Goal: Task Accomplishment & Management: Complete application form

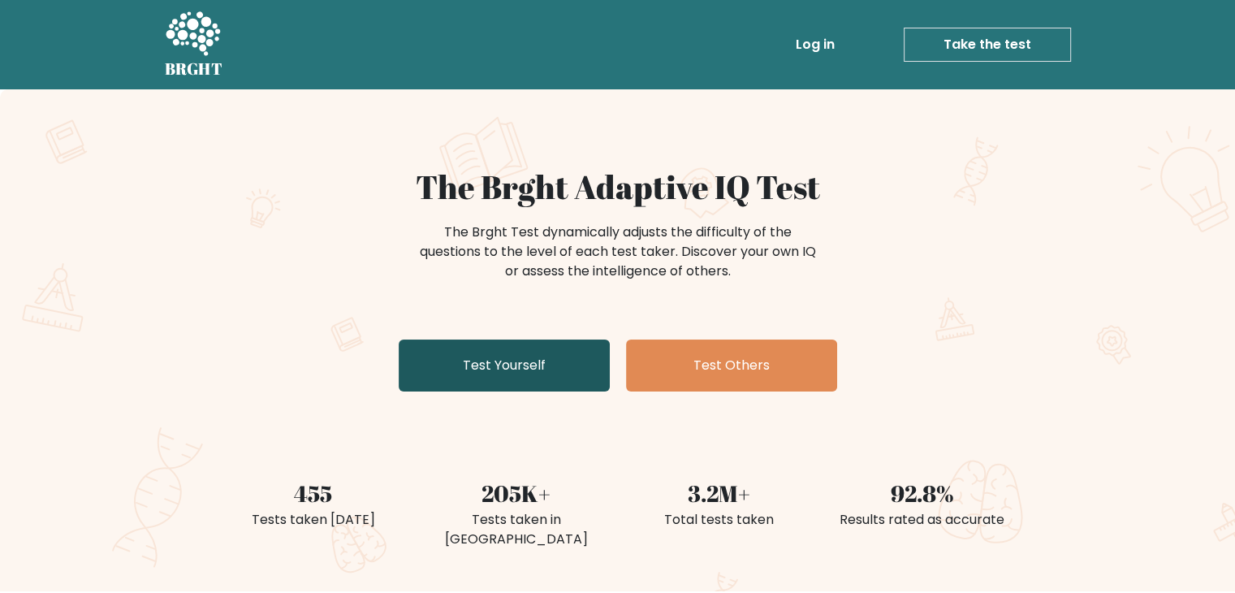
click at [546, 361] on link "Test Yourself" at bounding box center [504, 365] width 211 height 52
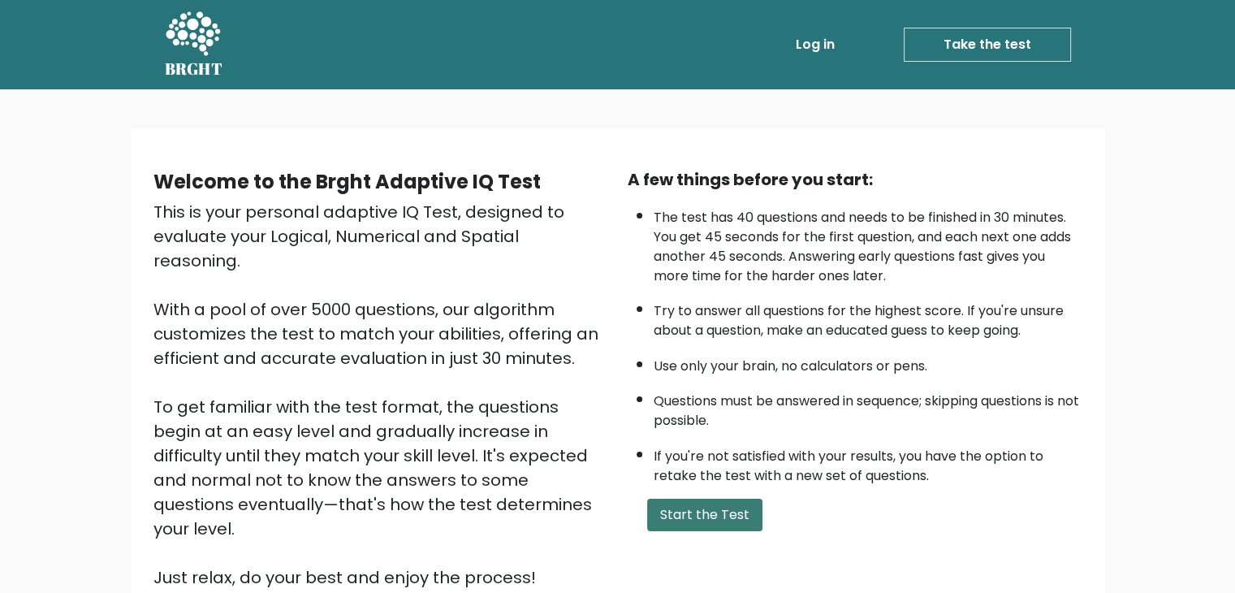
click at [705, 522] on button "Start the Test" at bounding box center [704, 514] width 115 height 32
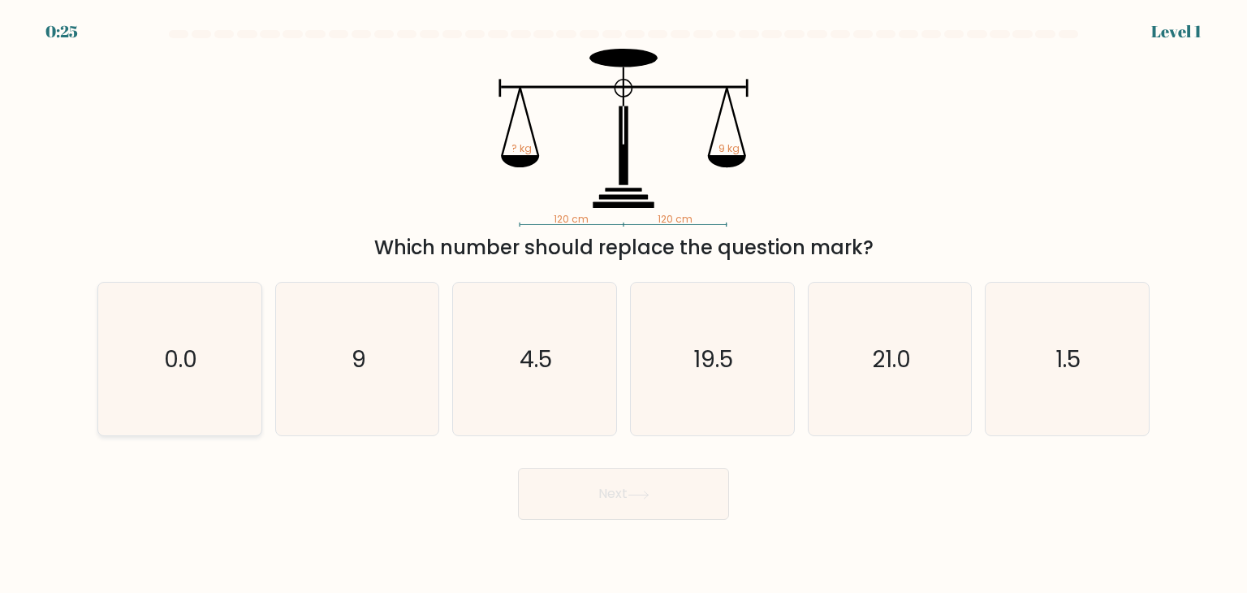
click at [178, 377] on icon "0.0" at bounding box center [179, 358] width 153 height 153
click at [623, 304] on input "a. 0.0" at bounding box center [623, 300] width 1 height 8
radio input "true"
click at [646, 494] on icon at bounding box center [638, 494] width 22 height 9
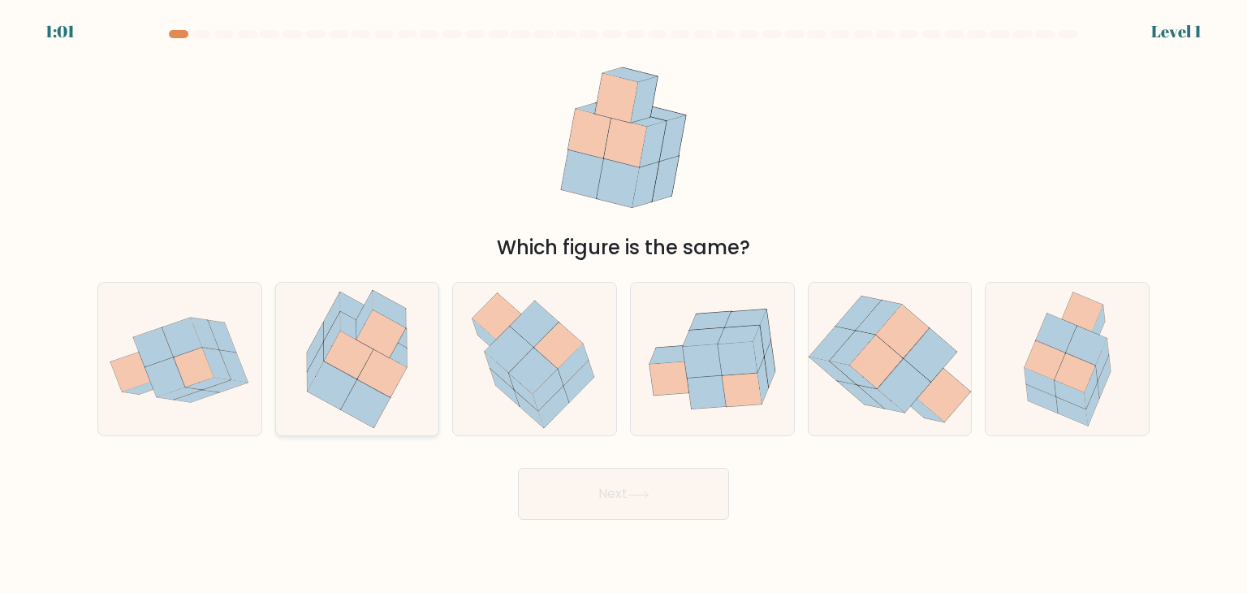
click at [356, 397] on icon at bounding box center [366, 404] width 50 height 48
click at [623, 304] on input "b." at bounding box center [623, 300] width 1 height 8
radio input "true"
click at [611, 527] on body "1:00 Level 1" at bounding box center [623, 296] width 1247 height 593
click at [617, 494] on button "Next" at bounding box center [623, 494] width 211 height 52
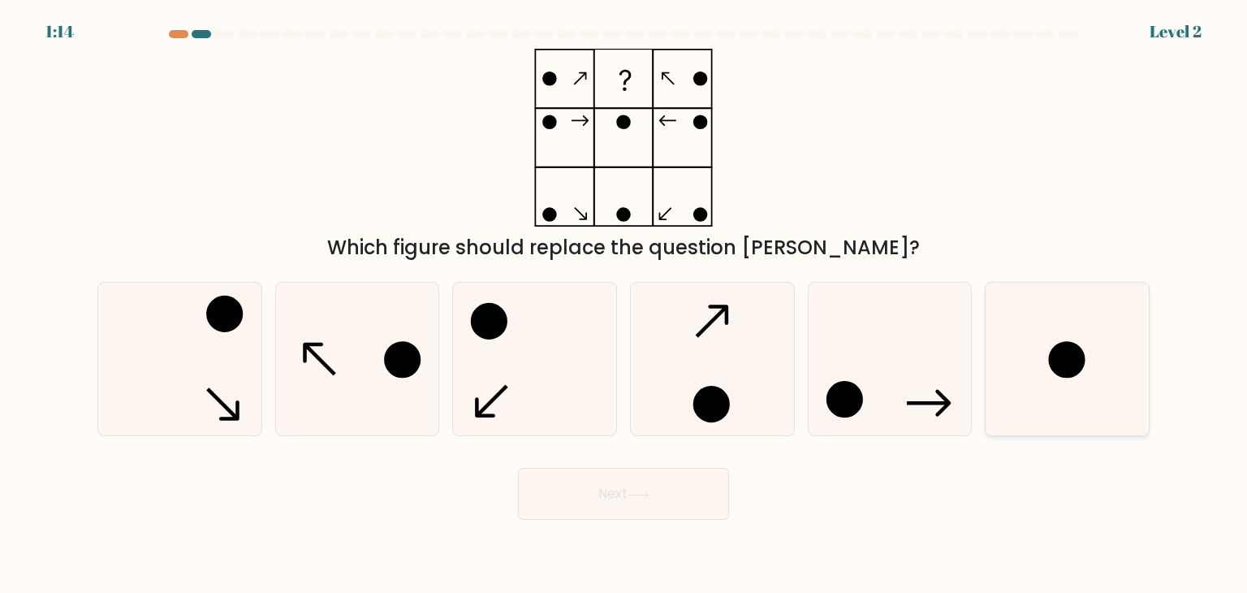
click at [1101, 346] on icon at bounding box center [1066, 358] width 153 height 153
click at [624, 304] on input "f." at bounding box center [623, 300] width 1 height 8
radio input "true"
click at [627, 496] on button "Next" at bounding box center [623, 494] width 211 height 52
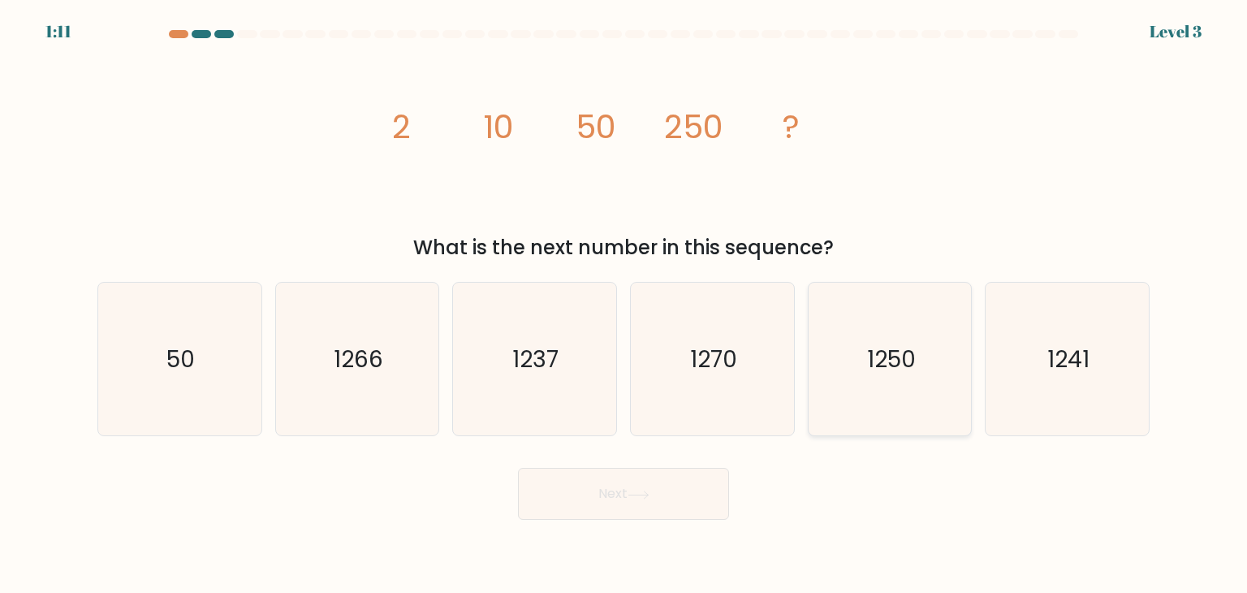
click at [857, 364] on icon "1250" at bounding box center [889, 358] width 153 height 153
click at [624, 304] on input "e. 1250" at bounding box center [623, 300] width 1 height 8
radio input "true"
click at [657, 516] on button "Next" at bounding box center [623, 494] width 211 height 52
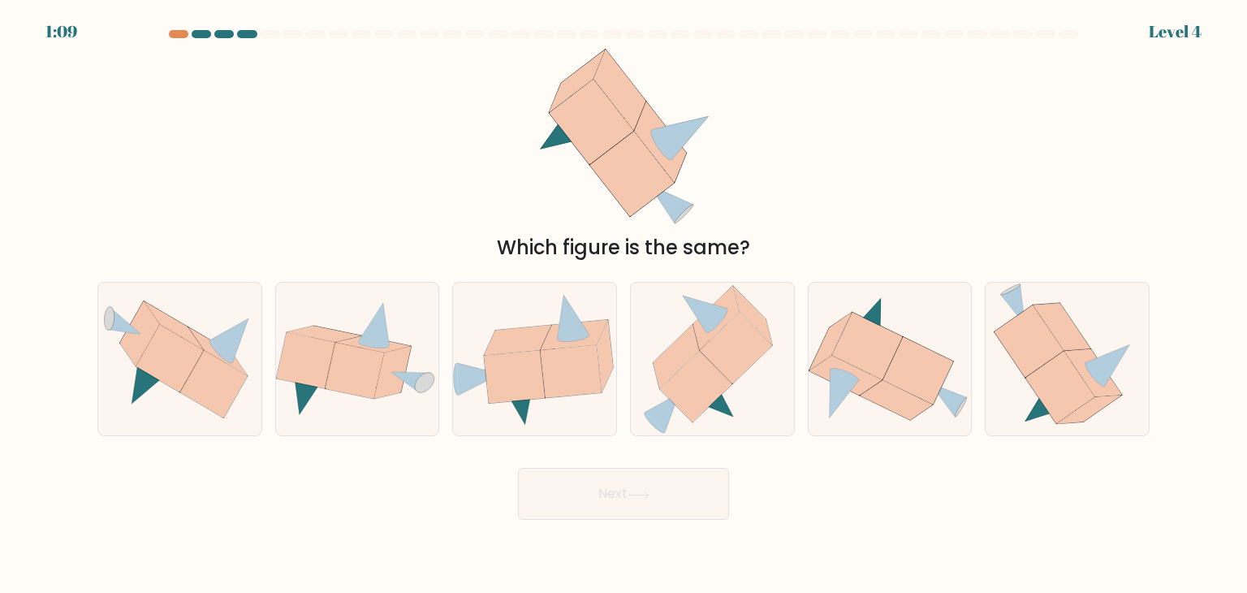
click at [657, 516] on button "Next" at bounding box center [623, 494] width 211 height 52
click at [402, 390] on icon at bounding box center [357, 358] width 163 height 117
click at [623, 304] on input "b." at bounding box center [623, 300] width 1 height 8
radio input "true"
click at [635, 501] on button "Next" at bounding box center [623, 494] width 211 height 52
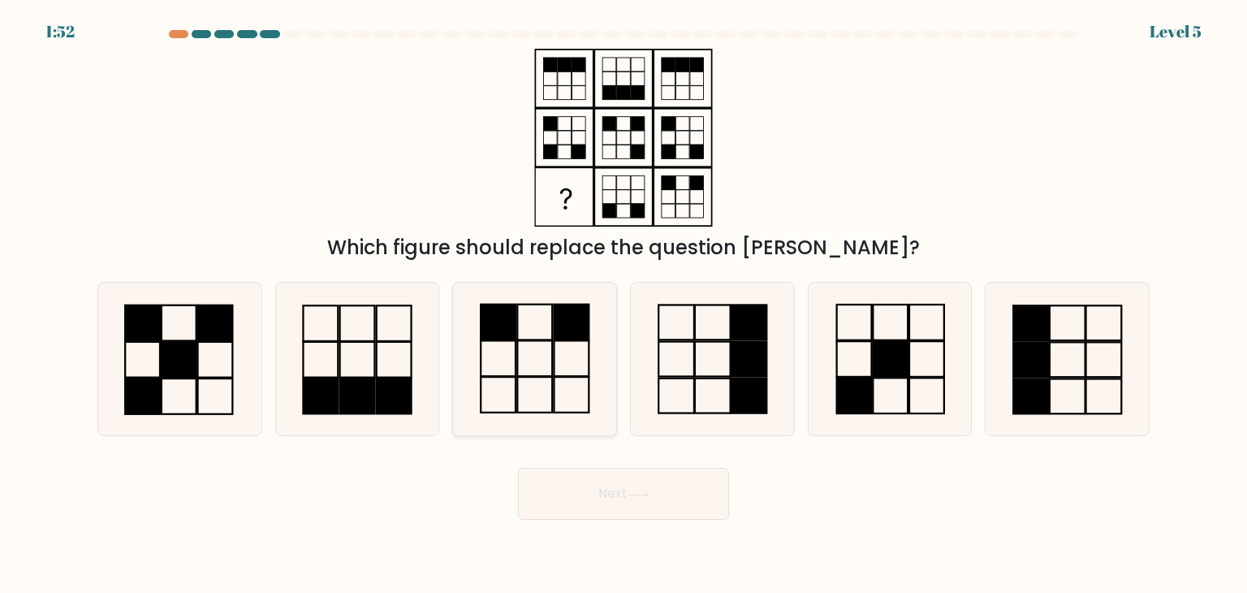
click at [542, 353] on icon at bounding box center [534, 358] width 153 height 153
click at [623, 304] on input "c." at bounding box center [623, 300] width 1 height 8
radio input "true"
click at [619, 502] on button "Next" at bounding box center [623, 494] width 211 height 52
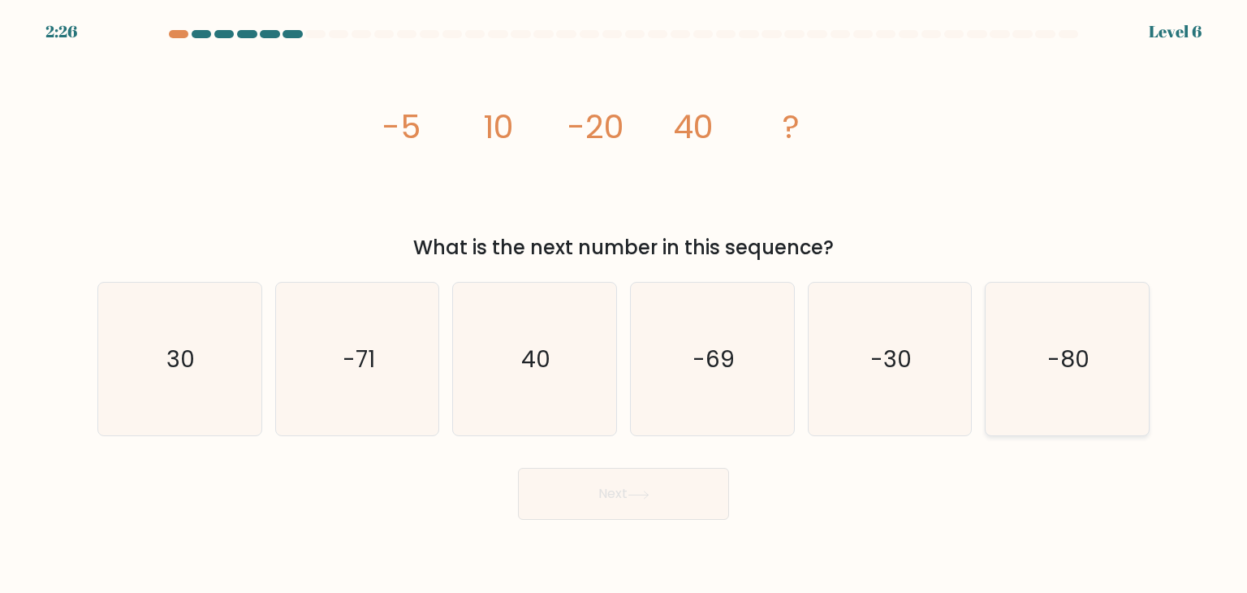
click at [1047, 377] on icon "-80" at bounding box center [1066, 358] width 153 height 153
click at [624, 304] on input "f. -80" at bounding box center [623, 300] width 1 height 8
radio input "true"
click at [654, 504] on button "Next" at bounding box center [623, 494] width 211 height 52
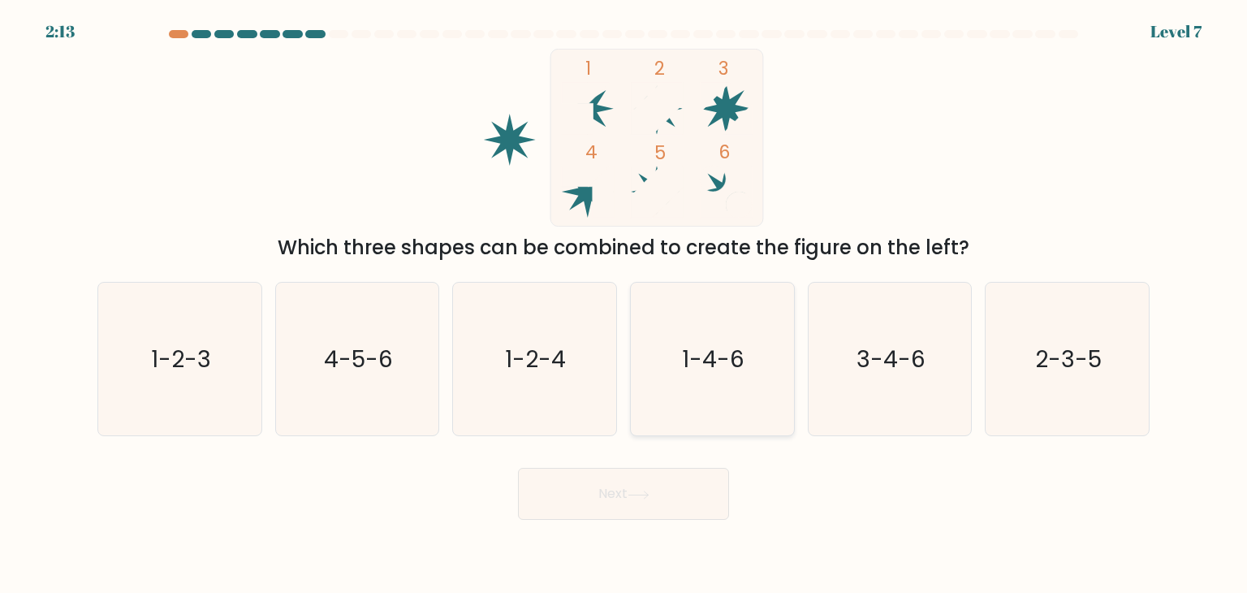
click at [637, 399] on icon "1-4-6" at bounding box center [712, 358] width 153 height 153
click at [624, 304] on input "d. 1-4-6" at bounding box center [623, 300] width 1 height 8
radio input "true"
click at [630, 508] on button "Next" at bounding box center [623, 494] width 211 height 52
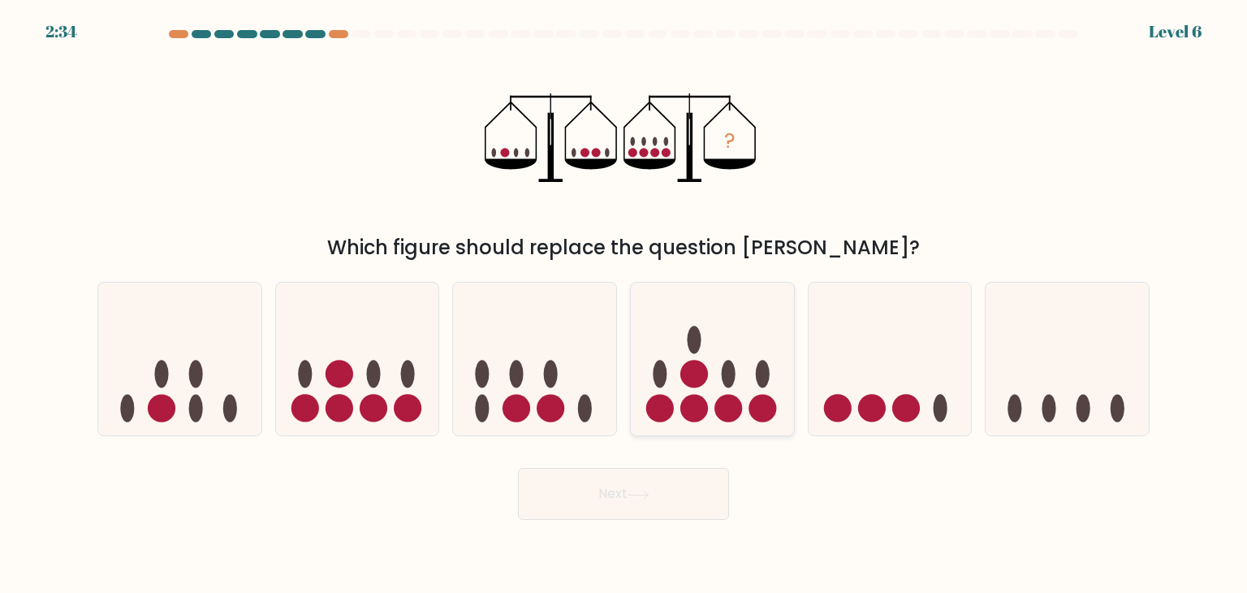
click at [697, 394] on circle at bounding box center [694, 408] width 28 height 28
click at [624, 304] on input "d." at bounding box center [623, 300] width 1 height 8
radio input "true"
click at [413, 397] on circle at bounding box center [408, 408] width 28 height 28
click at [623, 304] on input "b." at bounding box center [623, 300] width 1 height 8
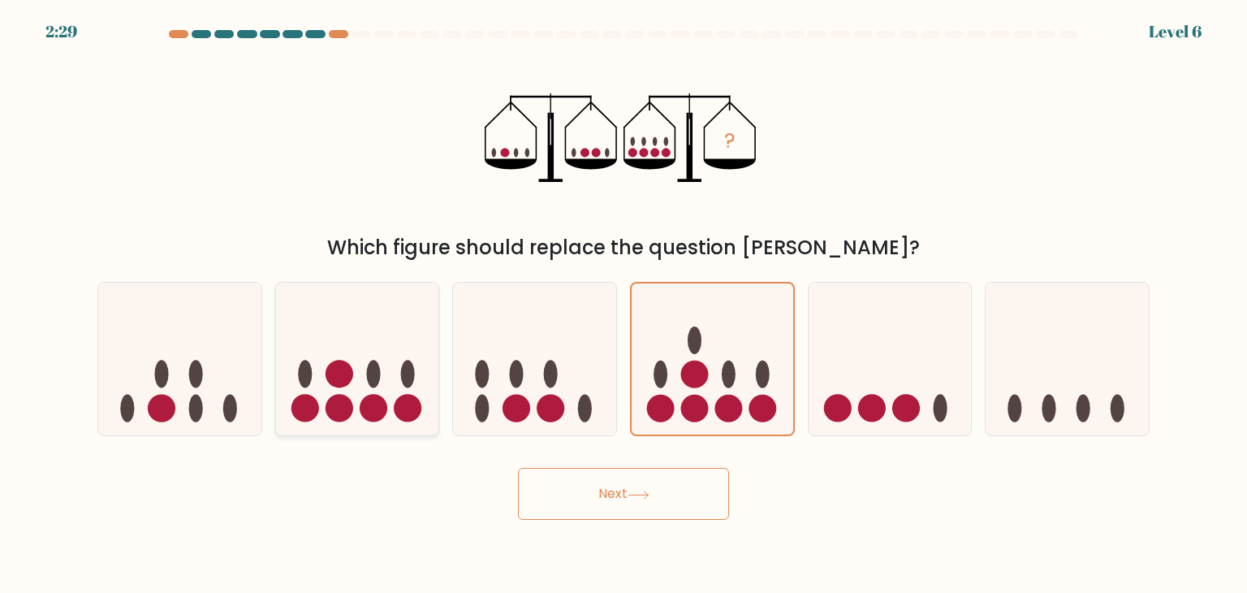
radio input "true"
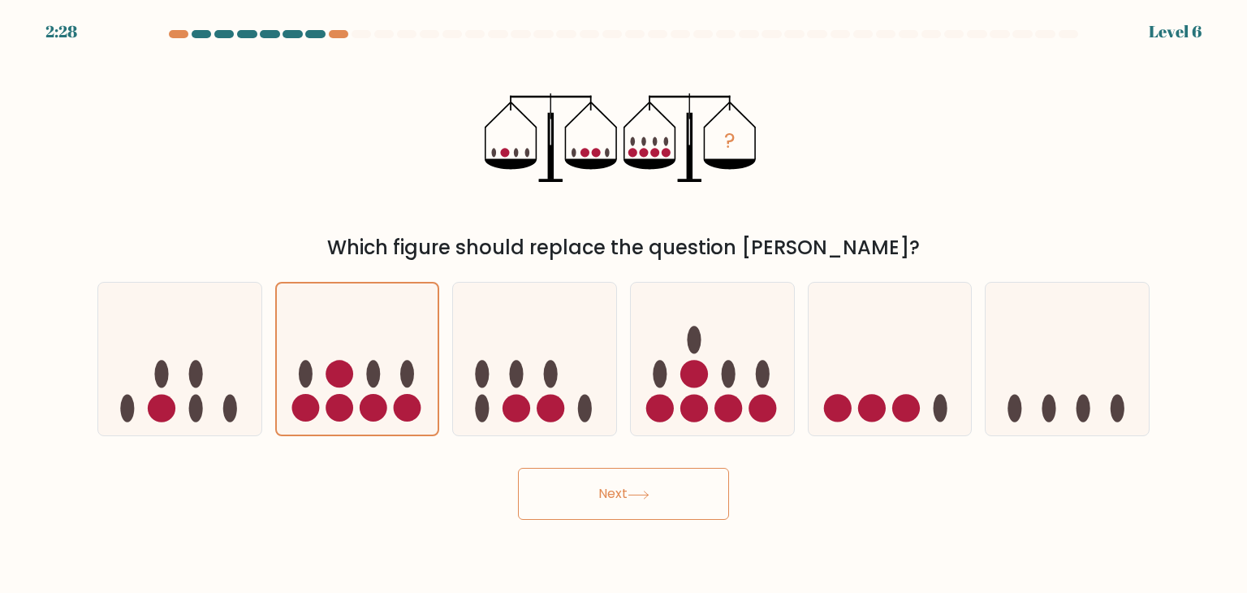
click at [662, 495] on button "Next" at bounding box center [623, 494] width 211 height 52
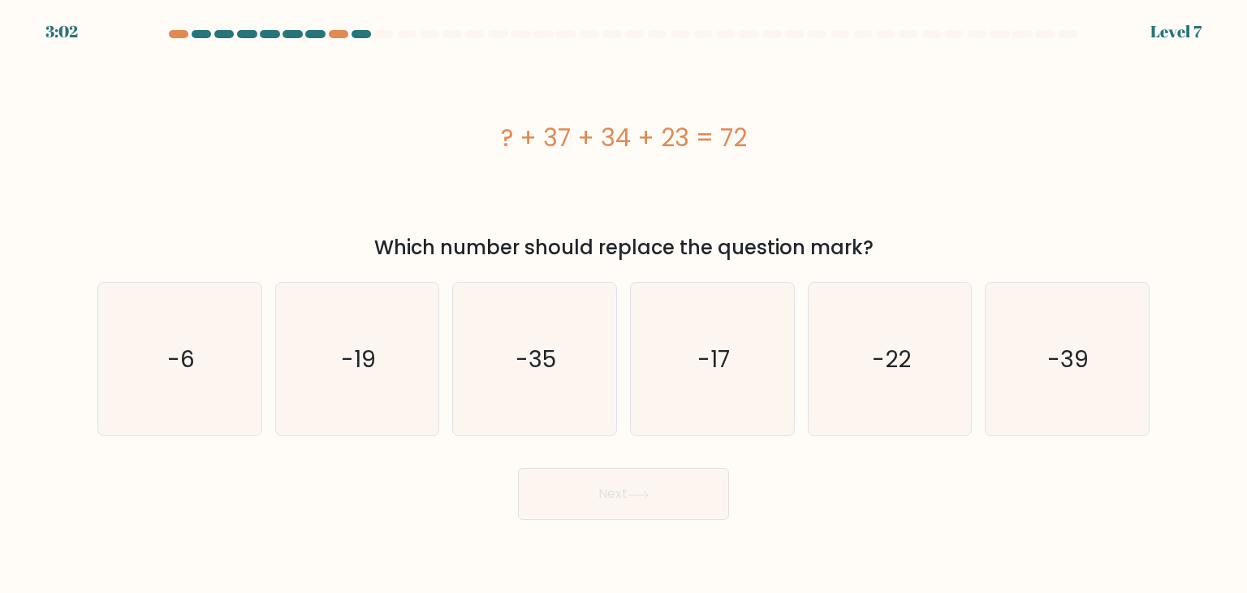
copy div "? + 37 + 34 + 23 = 72"
drag, startPoint x: 494, startPoint y: 141, endPoint x: 853, endPoint y: 155, distance: 359.0
click at [853, 155] on div "? + 37 + 34 + 23 = 72" at bounding box center [623, 137] width 1052 height 37
click at [902, 339] on icon "-22" at bounding box center [889, 358] width 153 height 153
click at [624, 304] on input "e. -22" at bounding box center [623, 300] width 1 height 8
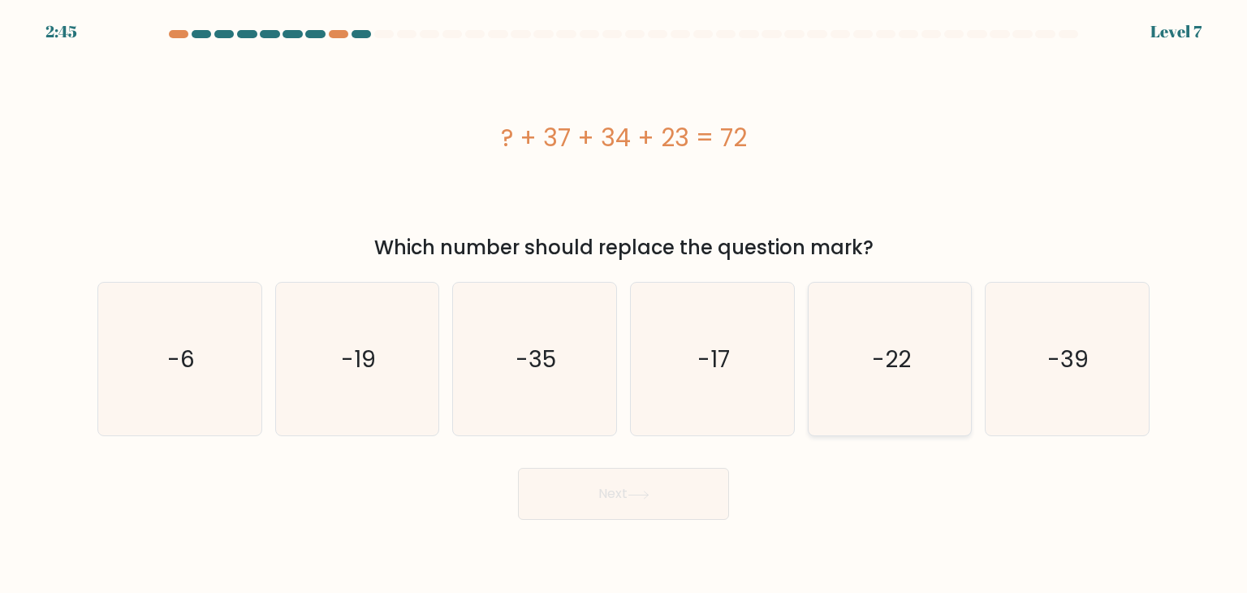
radio input "true"
click at [620, 498] on button "Next" at bounding box center [623, 494] width 211 height 52
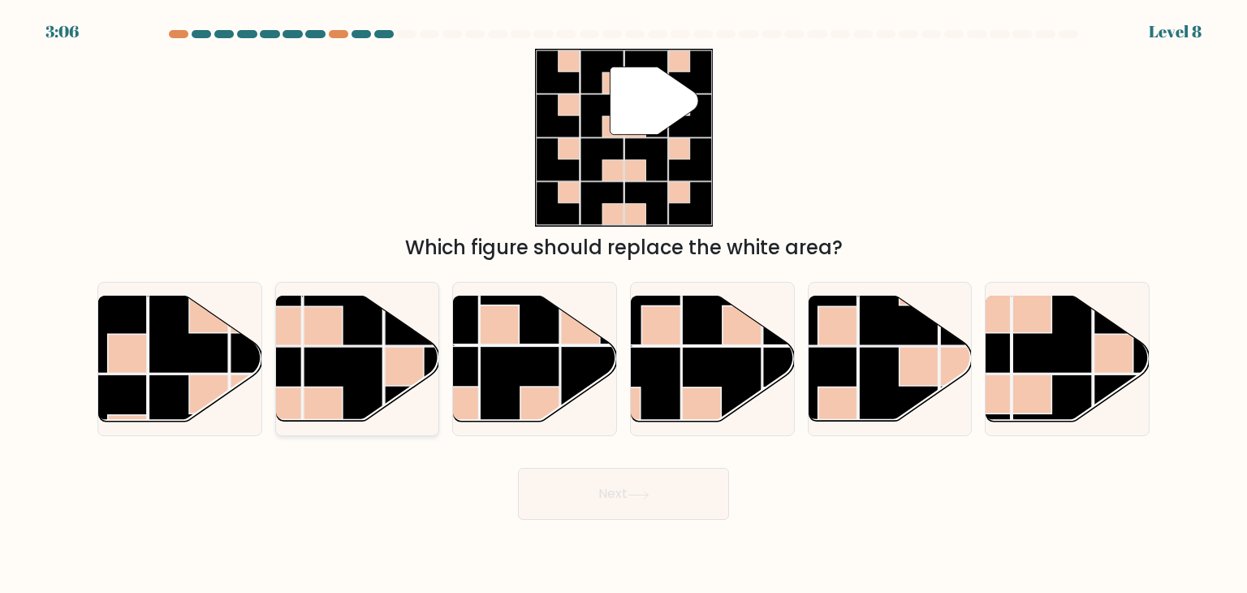
click at [354, 371] on rect at bounding box center [344, 387] width 80 height 80
click at [623, 304] on input "b." at bounding box center [623, 300] width 1 height 8
radio input "true"
click at [658, 507] on button "Next" at bounding box center [623, 494] width 211 height 52
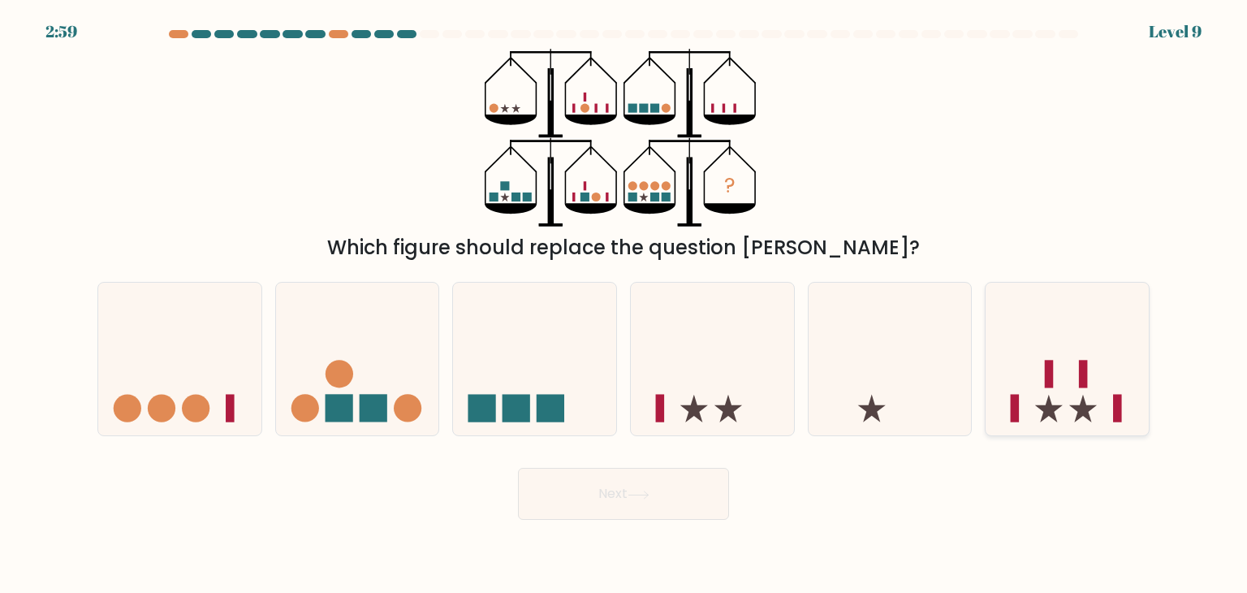
click at [1045, 410] on icon at bounding box center [1049, 408] width 28 height 28
click at [624, 304] on input "f." at bounding box center [623, 300] width 1 height 8
radio input "true"
drag, startPoint x: 1048, startPoint y: 410, endPoint x: 622, endPoint y: 518, distance: 439.6
click at [622, 518] on button "Next" at bounding box center [623, 494] width 211 height 52
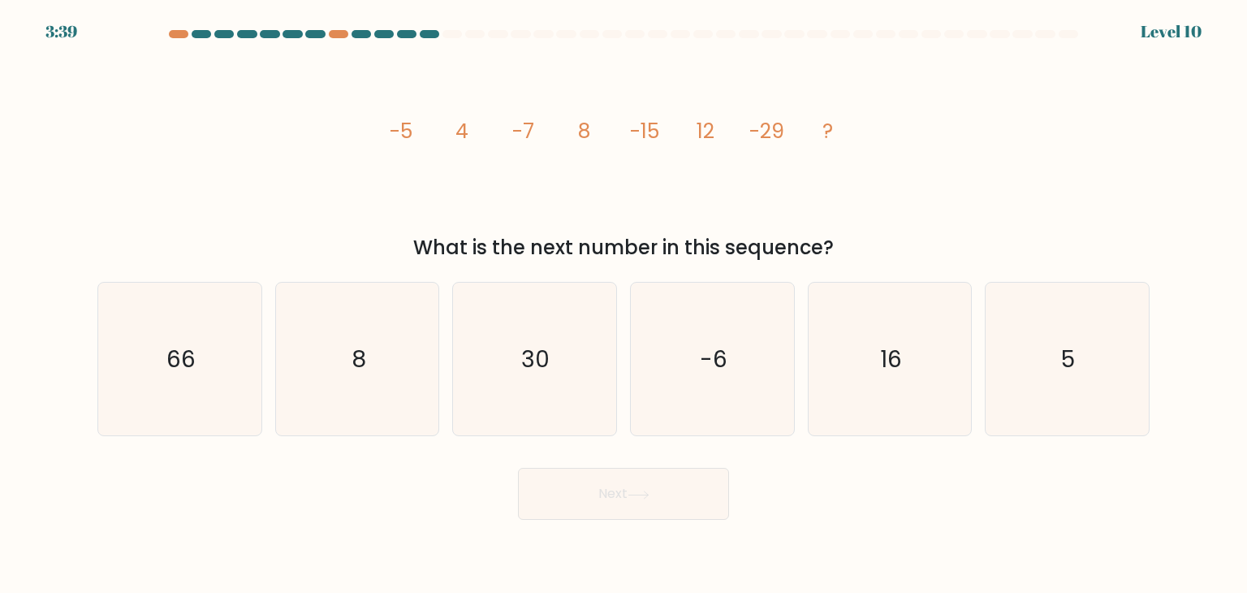
click at [623, 489] on button "Next" at bounding box center [623, 494] width 211 height 52
drag, startPoint x: 386, startPoint y: 128, endPoint x: 791, endPoint y: 120, distance: 405.9
click at [791, 120] on icon "image/svg+xml -5 4 -7 8 -15 12 -29 ?" at bounding box center [623, 138] width 487 height 178
copy g "-5 4 -7 8 -15 12 -29"
click at [891, 364] on text "16" at bounding box center [891, 359] width 22 height 32
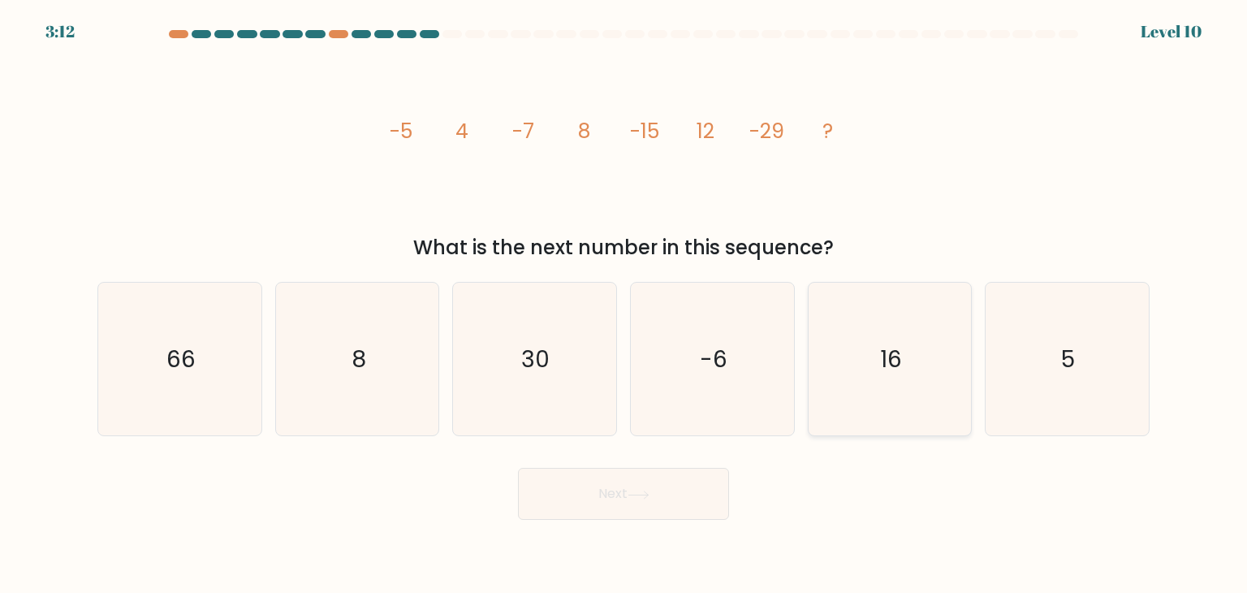
click at [624, 304] on input "e. 16" at bounding box center [623, 300] width 1 height 8
radio input "true"
click at [711, 145] on icon "image/svg+xml -5 4 -7 8 -15 12 -29 ?" at bounding box center [623, 138] width 487 height 178
click at [662, 494] on button "Next" at bounding box center [623, 494] width 211 height 52
